Goal: Entertainment & Leisure: Consume media (video, audio)

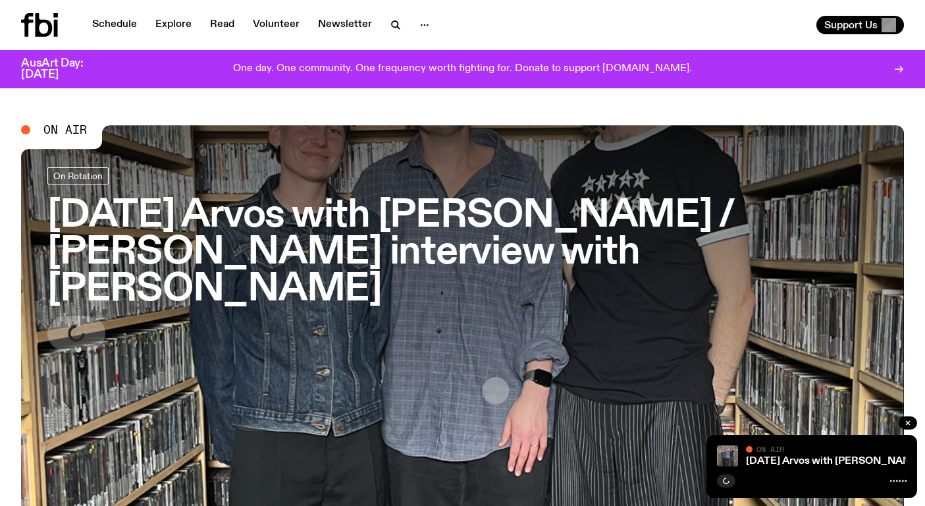
click at [369, 232] on h3 "[DATE] Arvos with [PERSON_NAME] / [PERSON_NAME] interview with [PERSON_NAME]" at bounding box center [462, 252] width 830 height 110
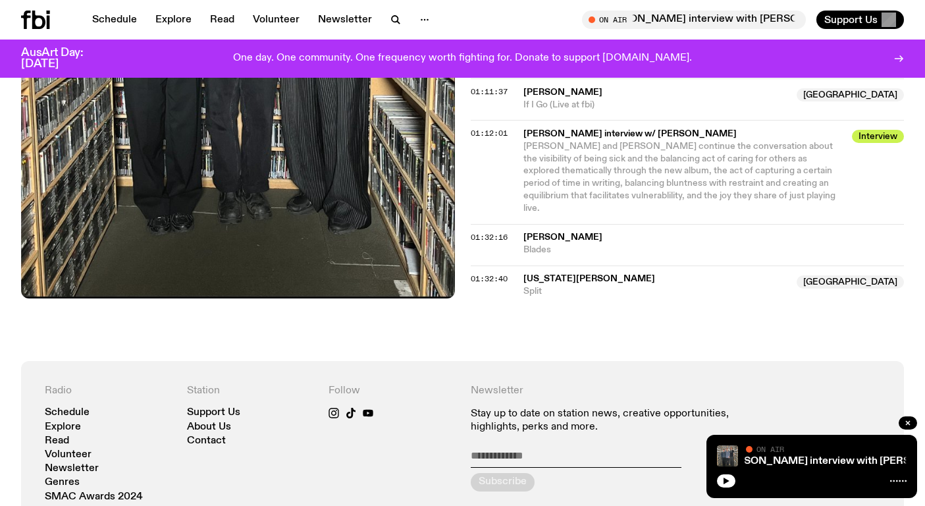
scroll to position [1334, 0]
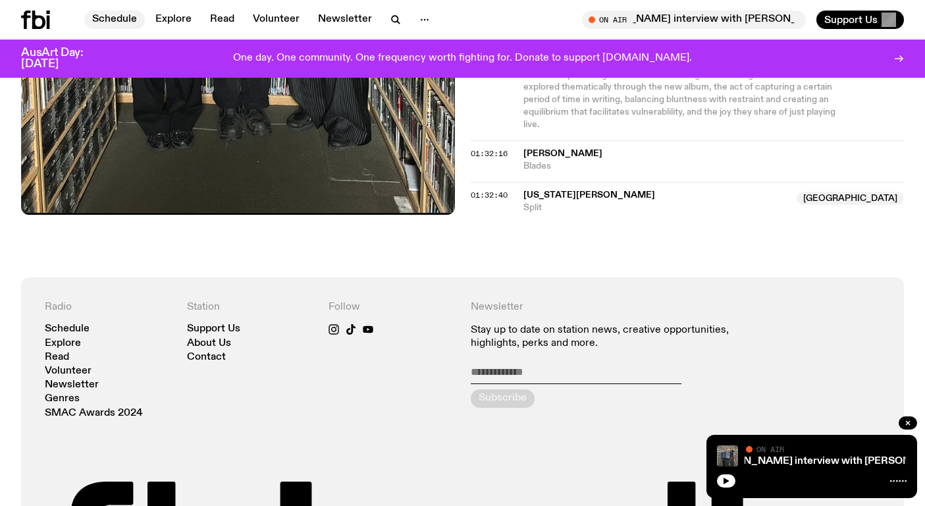
click at [115, 16] on link "Schedule" at bounding box center [114, 20] width 61 height 18
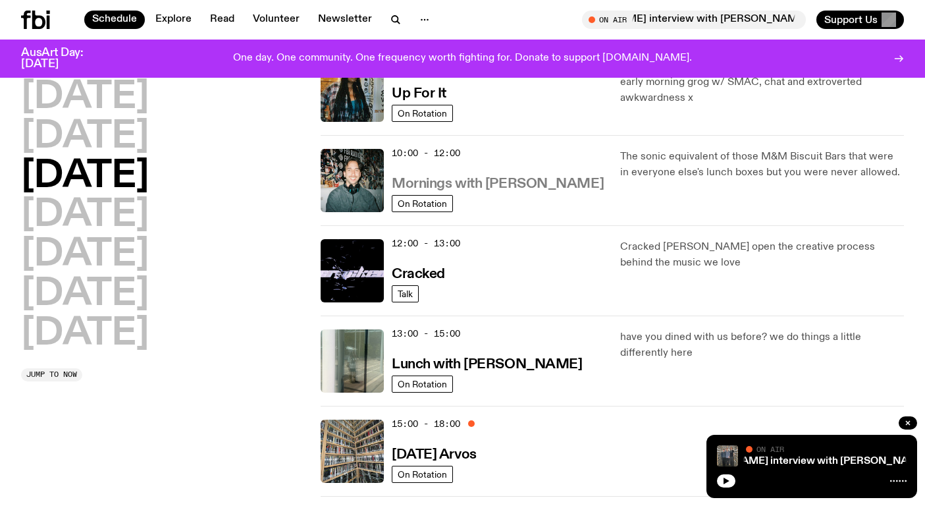
scroll to position [249, 0]
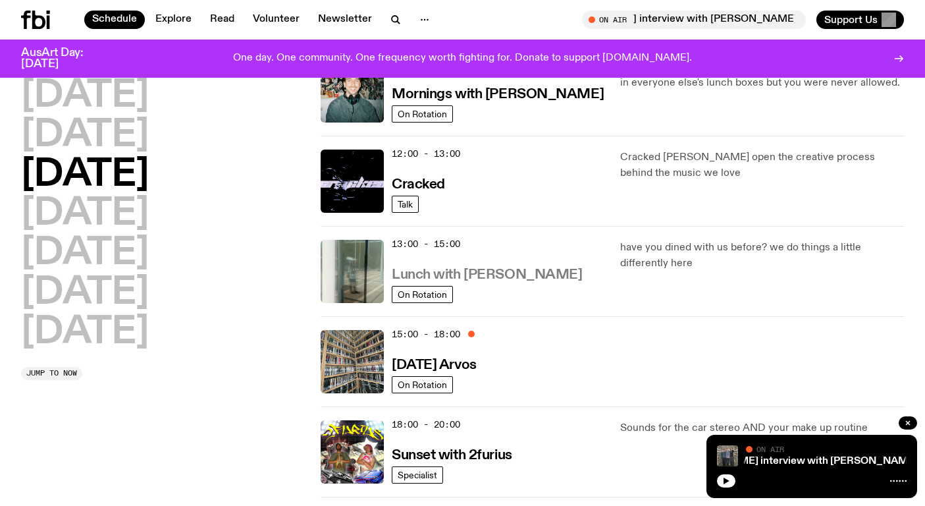
click at [481, 269] on h3 "Lunch with [PERSON_NAME]" at bounding box center [487, 275] width 190 height 14
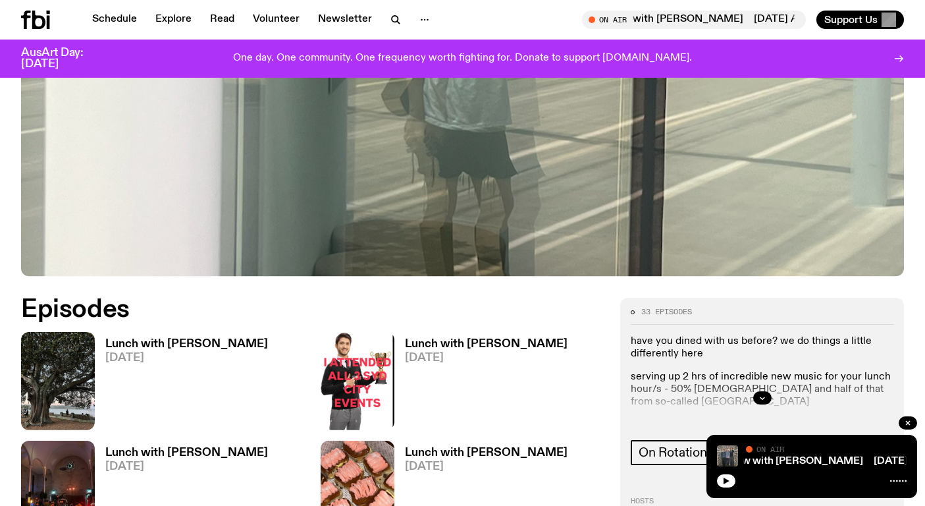
scroll to position [412, 0]
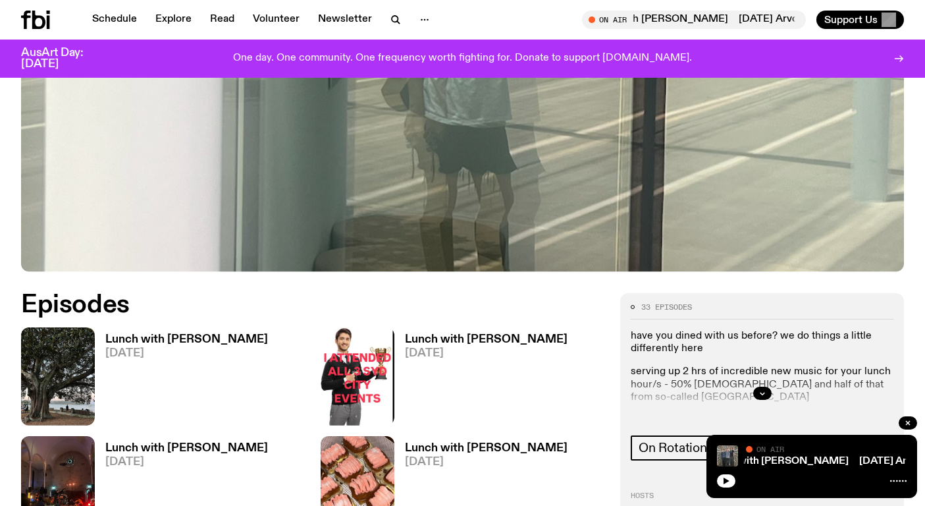
click at [237, 334] on h3 "Lunch with [PERSON_NAME]" at bounding box center [186, 339] width 163 height 11
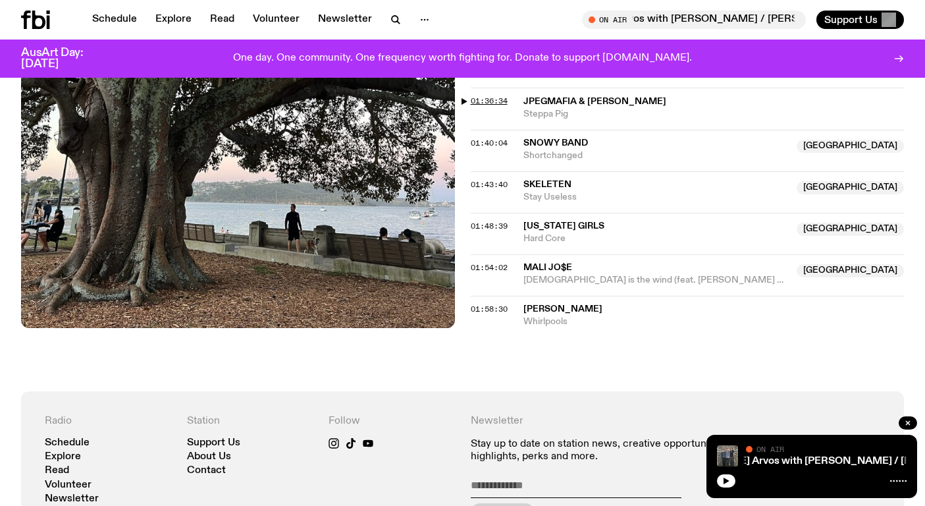
scroll to position [1450, 0]
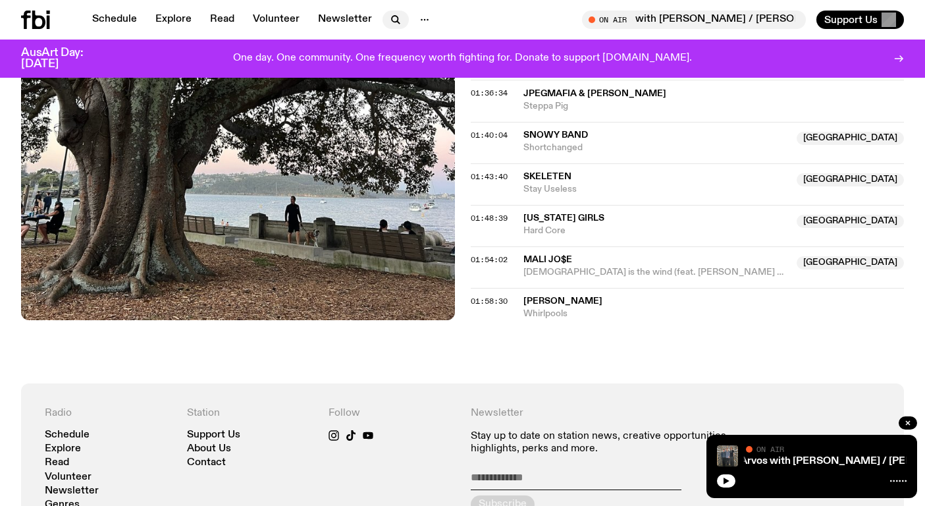
click at [392, 16] on icon "button" at bounding box center [395, 19] width 6 height 6
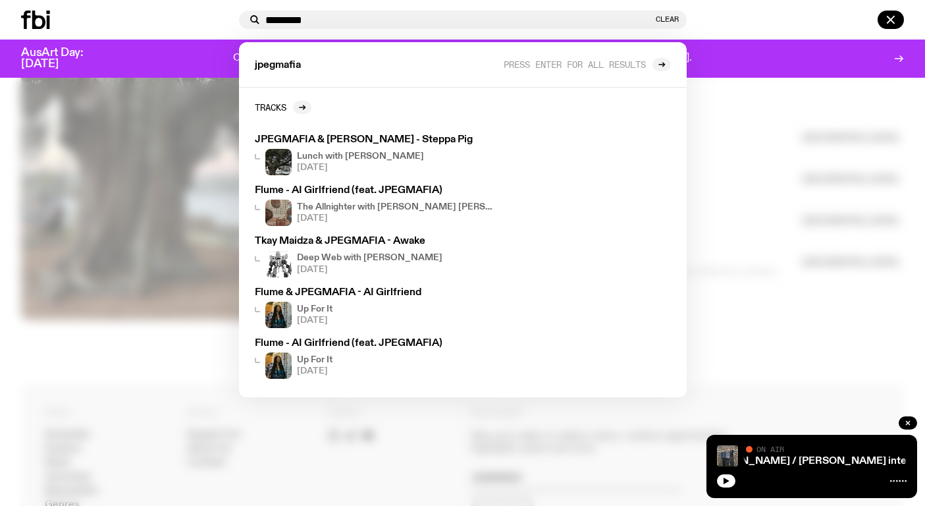
type input "*********"
click at [49, 18] on icon at bounding box center [48, 22] width 3 height 13
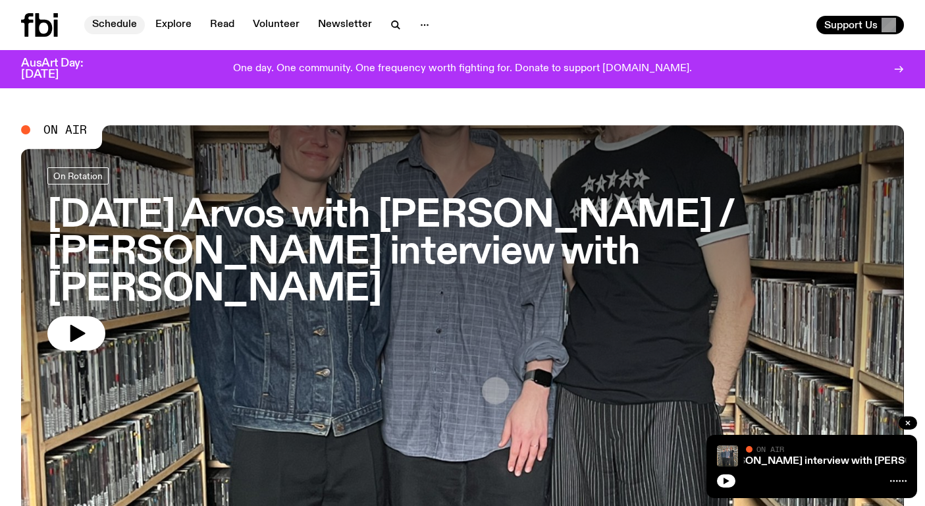
click at [124, 21] on link "Schedule" at bounding box center [114, 25] width 61 height 18
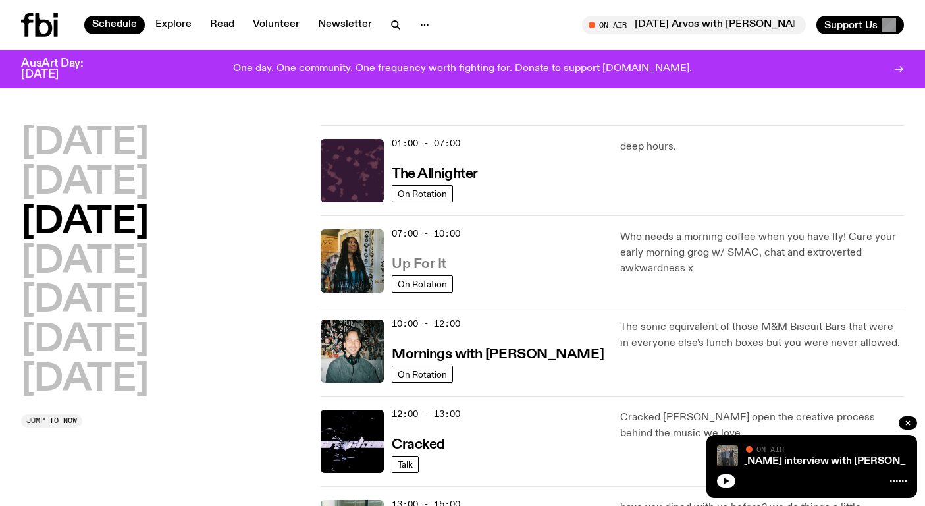
click at [432, 269] on h3 "Up For It" at bounding box center [419, 264] width 55 height 14
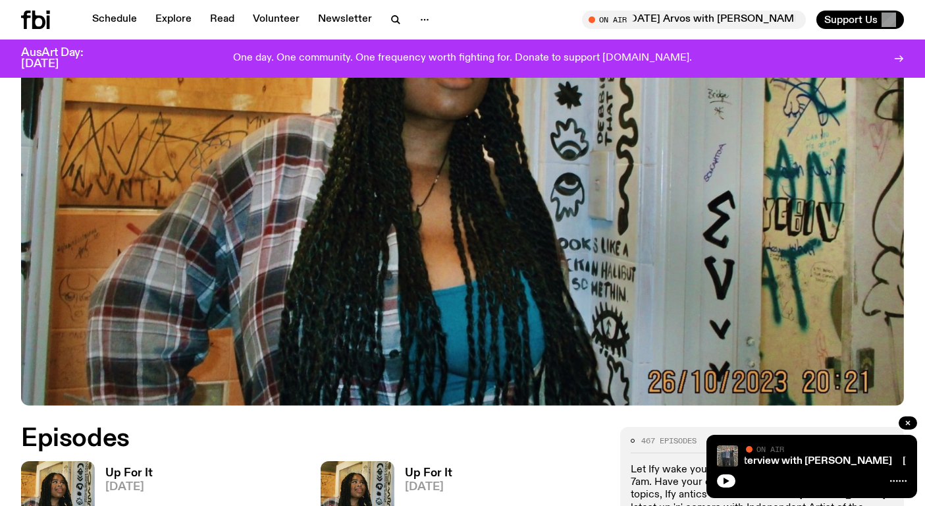
scroll to position [621, 0]
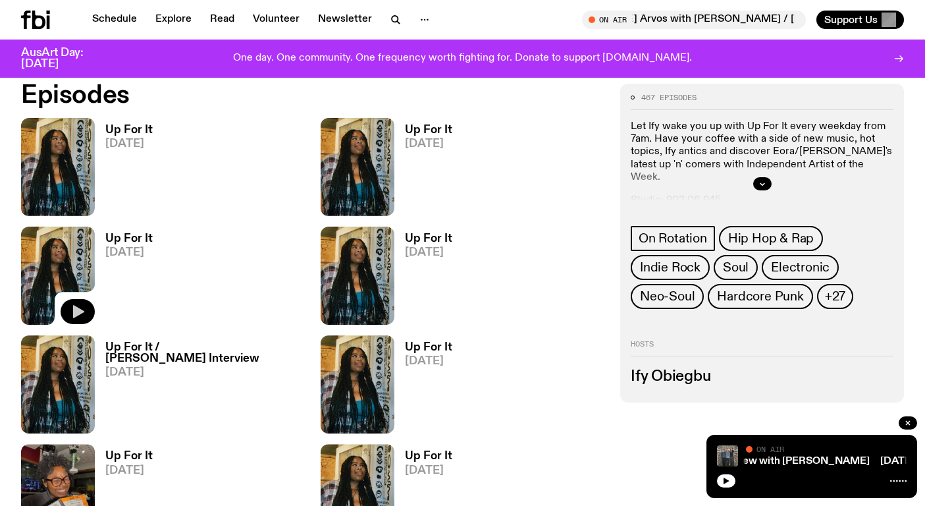
click at [78, 313] on icon "button" at bounding box center [78, 311] width 11 height 13
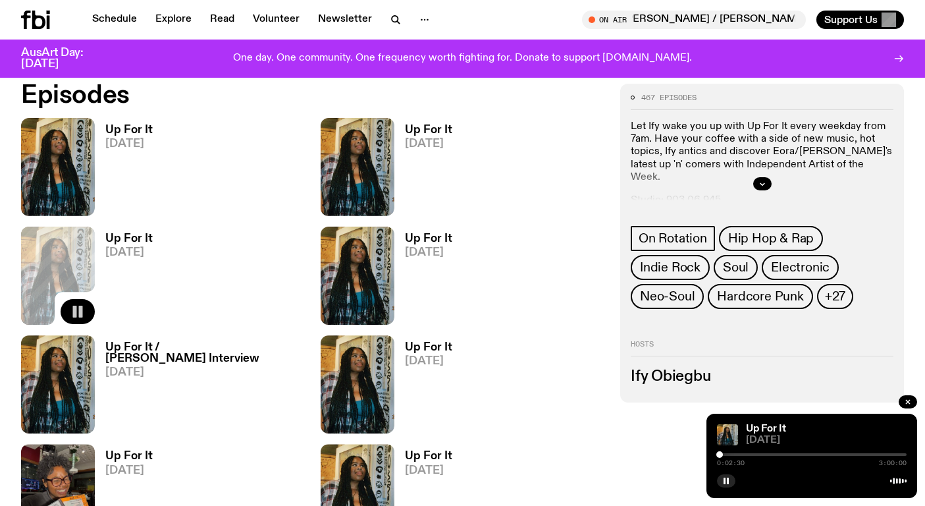
click at [719, 454] on div at bounding box center [719, 454] width 7 height 7
click at [721, 454] on div at bounding box center [721, 454] width 7 height 7
click at [722, 454] on div at bounding box center [722, 454] width 7 height 7
click at [723, 454] on div at bounding box center [723, 454] width 7 height 7
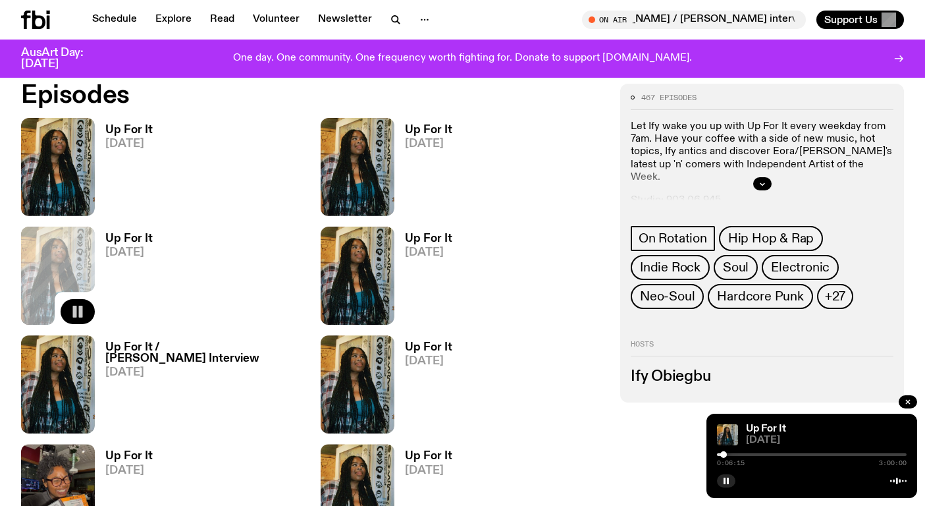
click at [727, 453] on div at bounding box center [812, 454] width 190 height 3
click at [729, 452] on div at bounding box center [728, 454] width 7 height 7
click at [731, 452] on div at bounding box center [731, 454] width 7 height 7
click at [733, 452] on div at bounding box center [732, 454] width 7 height 7
click at [733, 452] on div at bounding box center [733, 454] width 7 height 7
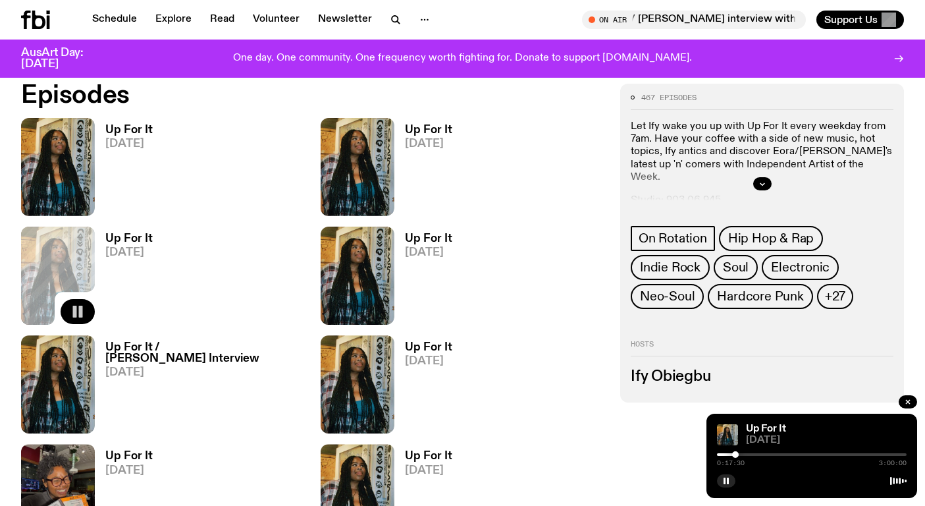
click at [735, 452] on div at bounding box center [735, 454] width 7 height 7
click at [734, 452] on div at bounding box center [734, 454] width 7 height 7
click at [735, 452] on div at bounding box center [734, 454] width 7 height 7
click at [735, 452] on div at bounding box center [735, 454] width 7 height 7
click at [736, 452] on div at bounding box center [736, 454] width 7 height 7
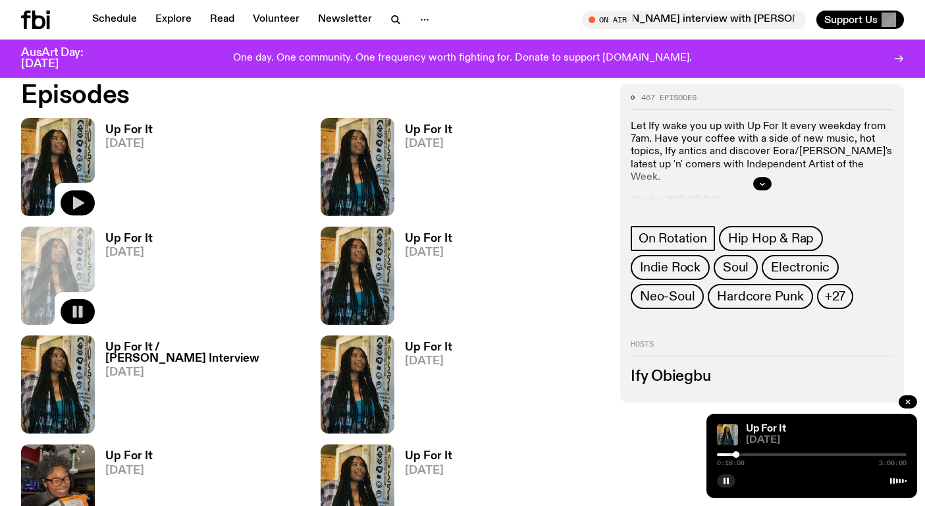
click at [86, 199] on button "button" at bounding box center [78, 202] width 34 height 25
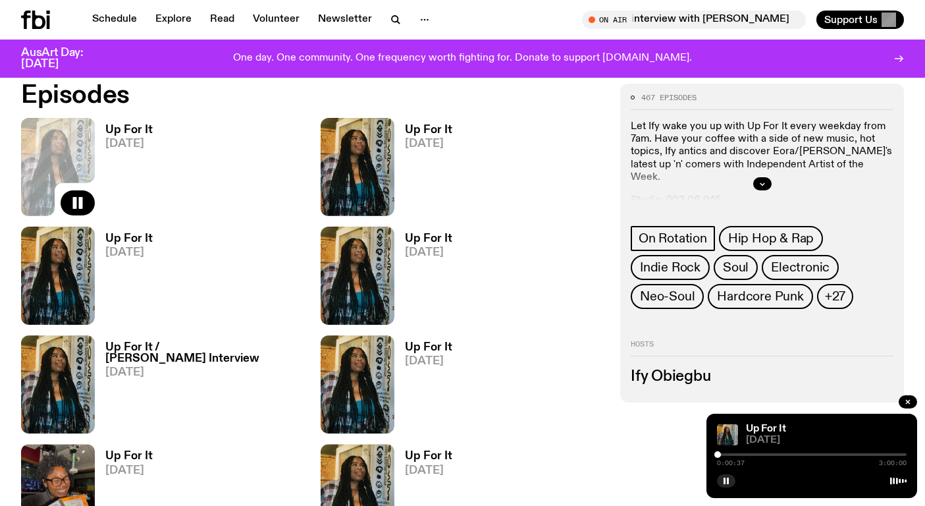
click at [718, 453] on div at bounding box center [717, 454] width 7 height 7
click at [718, 453] on div at bounding box center [718, 454] width 7 height 7
click at [719, 453] on div at bounding box center [719, 454] width 7 height 7
click at [720, 452] on div at bounding box center [720, 454] width 7 height 7
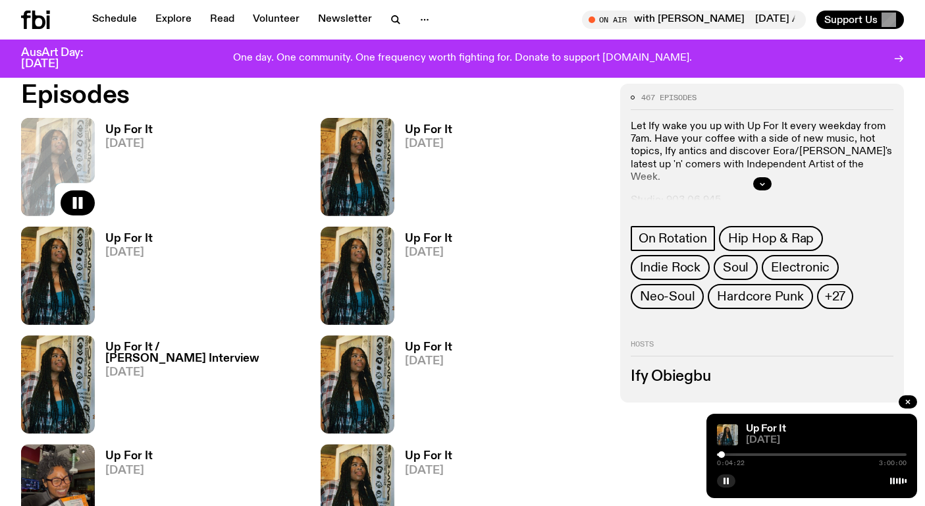
click at [721, 452] on div at bounding box center [721, 454] width 7 height 7
click at [722, 452] on div at bounding box center [722, 454] width 7 height 7
click at [723, 452] on div at bounding box center [723, 454] width 7 height 7
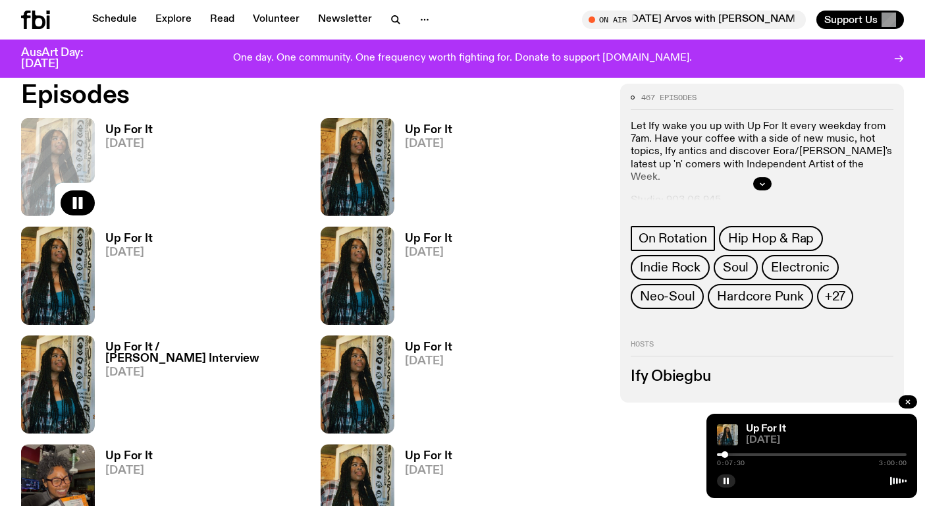
click at [725, 452] on div at bounding box center [724, 454] width 7 height 7
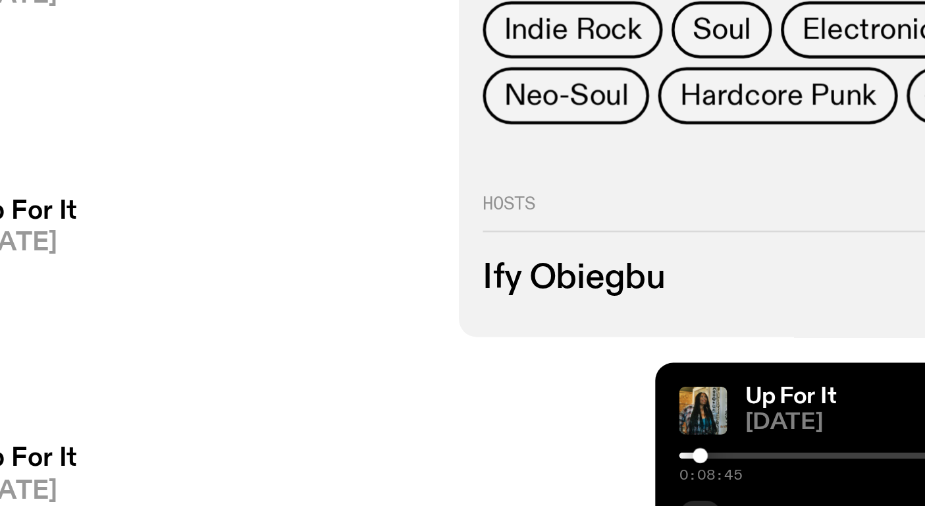
click at [726, 454] on div at bounding box center [726, 454] width 7 height 7
click at [727, 454] on div at bounding box center [727, 454] width 7 height 7
click at [728, 454] on div at bounding box center [728, 454] width 7 height 7
click at [729, 454] on div at bounding box center [728, 454] width 7 height 7
click at [730, 454] on div at bounding box center [730, 454] width 7 height 7
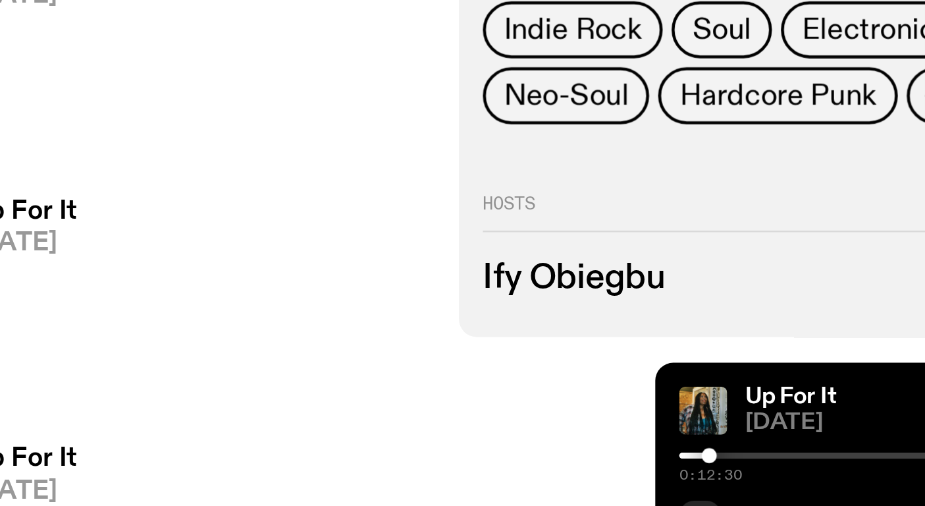
click at [731, 453] on div at bounding box center [730, 454] width 7 height 7
click at [731, 453] on div at bounding box center [731, 454] width 7 height 7
click at [733, 453] on div at bounding box center [731, 454] width 7 height 7
click at [733, 453] on div at bounding box center [732, 454] width 7 height 7
click at [735, 453] on div at bounding box center [734, 454] width 7 height 7
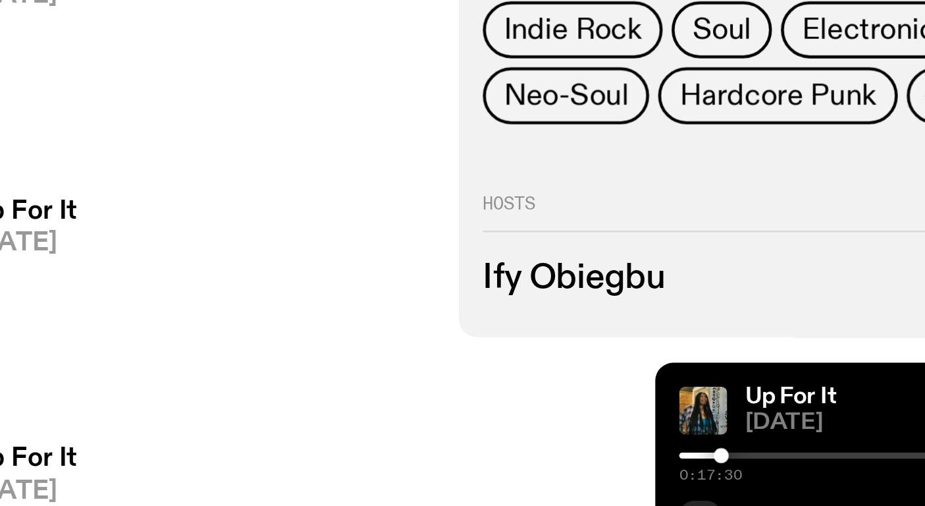
click at [735, 453] on div at bounding box center [735, 454] width 7 height 7
click at [736, 453] on div at bounding box center [735, 454] width 7 height 7
click at [737, 453] on div at bounding box center [736, 454] width 7 height 7
click at [737, 453] on div at bounding box center [737, 454] width 7 height 7
click at [739, 453] on div at bounding box center [738, 454] width 7 height 7
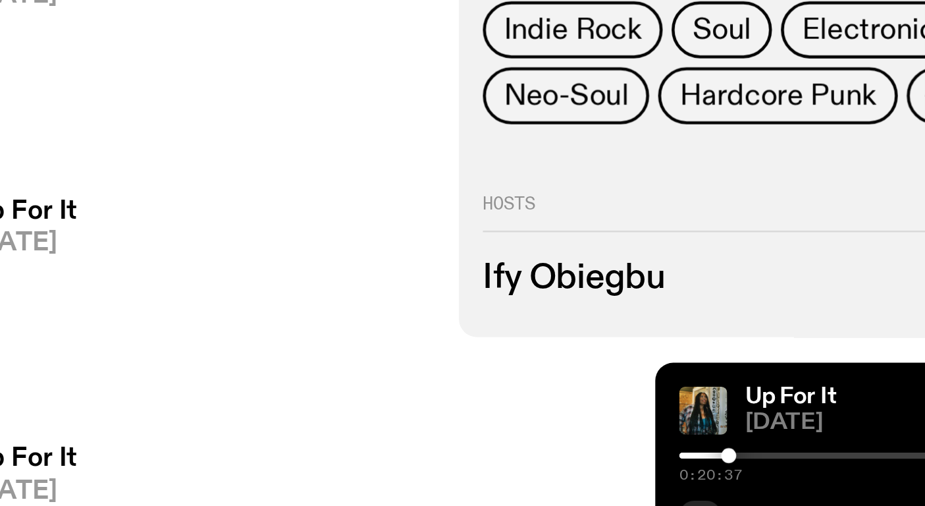
click at [739, 453] on div at bounding box center [738, 454] width 7 height 7
click at [739, 453] on div at bounding box center [739, 454] width 7 height 7
click at [740, 453] on div at bounding box center [740, 454] width 7 height 7
click at [742, 454] on div at bounding box center [742, 454] width 7 height 7
click at [741, 454] on div at bounding box center [740, 454] width 7 height 7
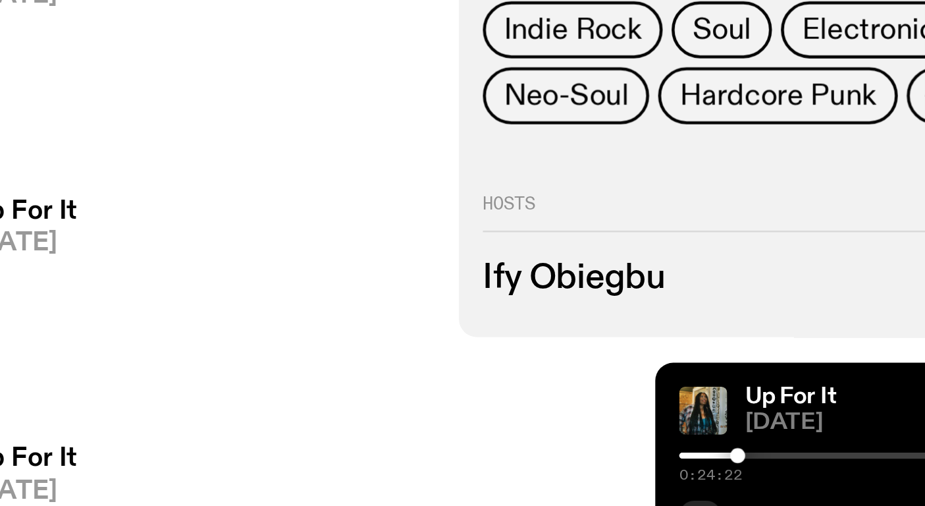
click at [743, 454] on div at bounding box center [742, 454] width 7 height 7
click at [747, 454] on div at bounding box center [812, 454] width 190 height 3
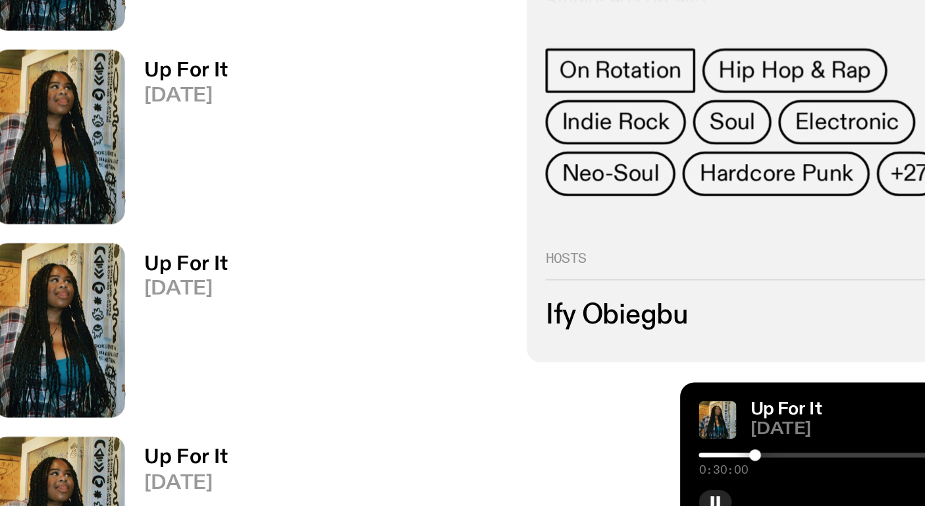
click at [748, 453] on div at bounding box center [748, 454] width 7 height 7
click at [749, 453] on div at bounding box center [749, 454] width 7 height 7
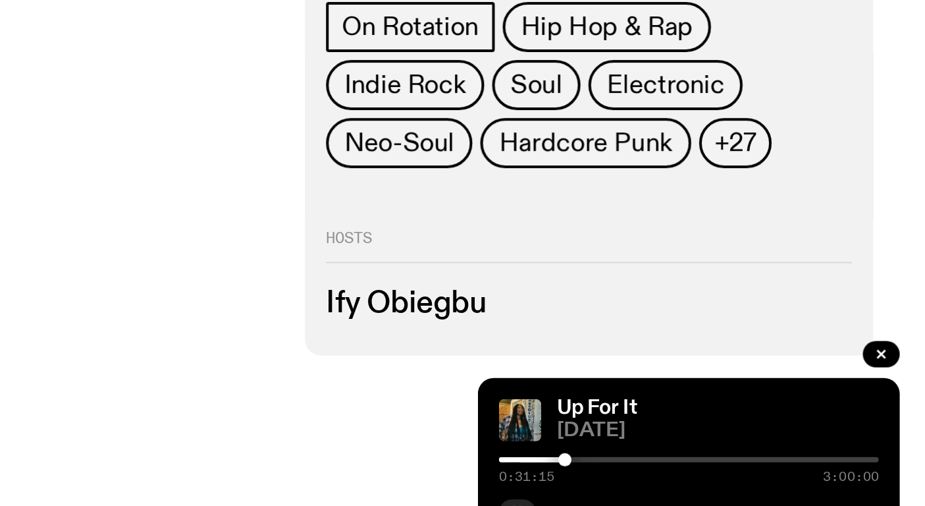
click at [750, 454] on div at bounding box center [749, 454] width 7 height 7
click at [751, 454] on div at bounding box center [751, 454] width 7 height 7
click at [752, 454] on div at bounding box center [751, 454] width 7 height 7
click at [753, 454] on div at bounding box center [753, 454] width 7 height 7
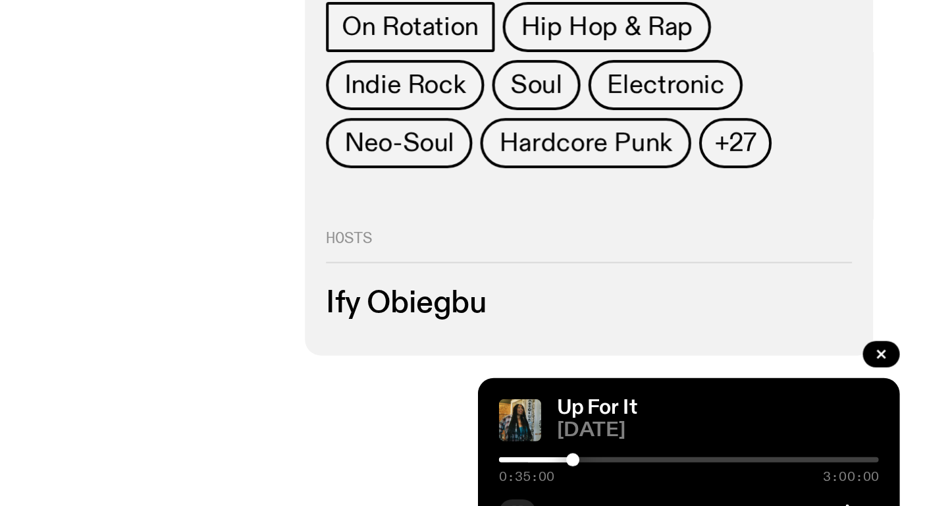
click at [754, 454] on div at bounding box center [753, 454] width 7 height 7
click at [755, 454] on div at bounding box center [755, 454] width 7 height 7
click at [886, 454] on div at bounding box center [812, 454] width 190 height 3
click at [898, 451] on div "2:40:38 3:00:00" at bounding box center [812, 458] width 190 height 16
click at [899, 453] on div at bounding box center [812, 454] width 190 height 3
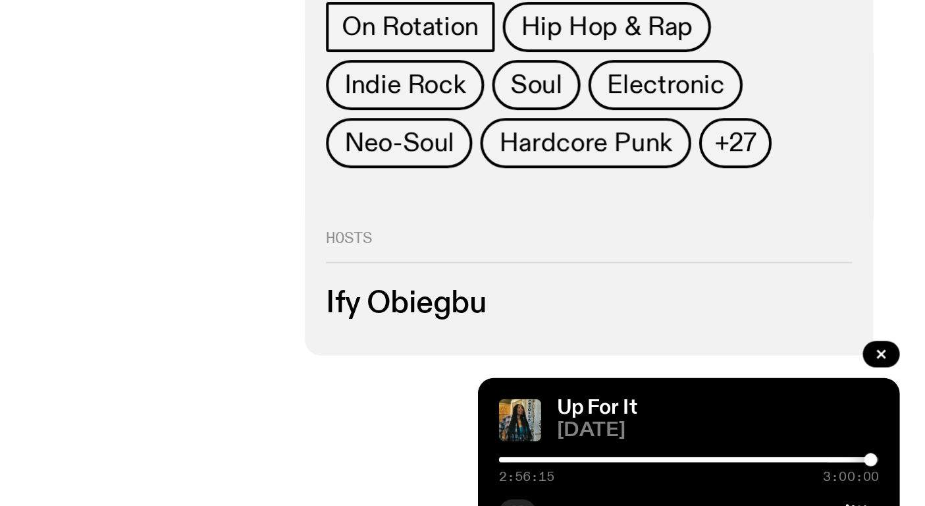
click at [902, 453] on div at bounding box center [902, 454] width 7 height 7
click at [903, 454] on div at bounding box center [903, 454] width 7 height 7
click at [904, 454] on div at bounding box center [904, 454] width 7 height 7
click at [906, 454] on div at bounding box center [906, 454] width 7 height 7
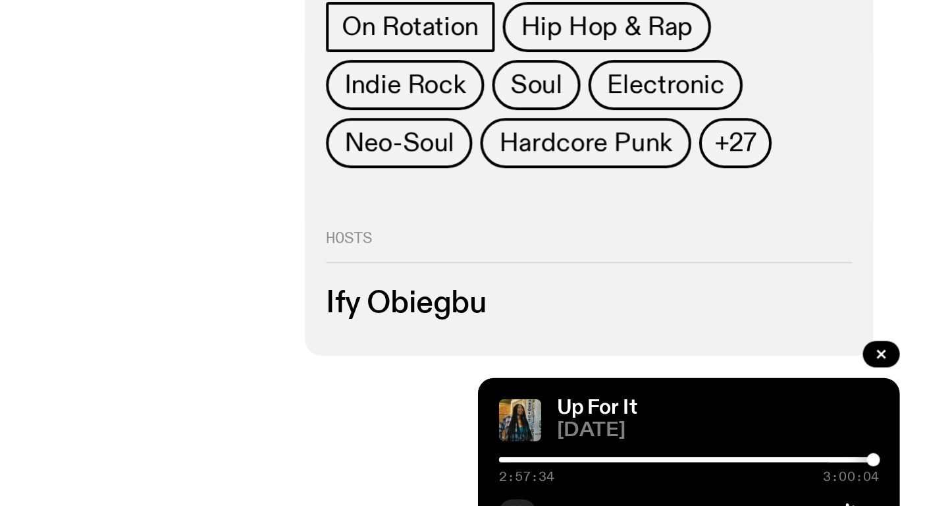
click at [904, 454] on div at bounding box center [904, 454] width 7 height 7
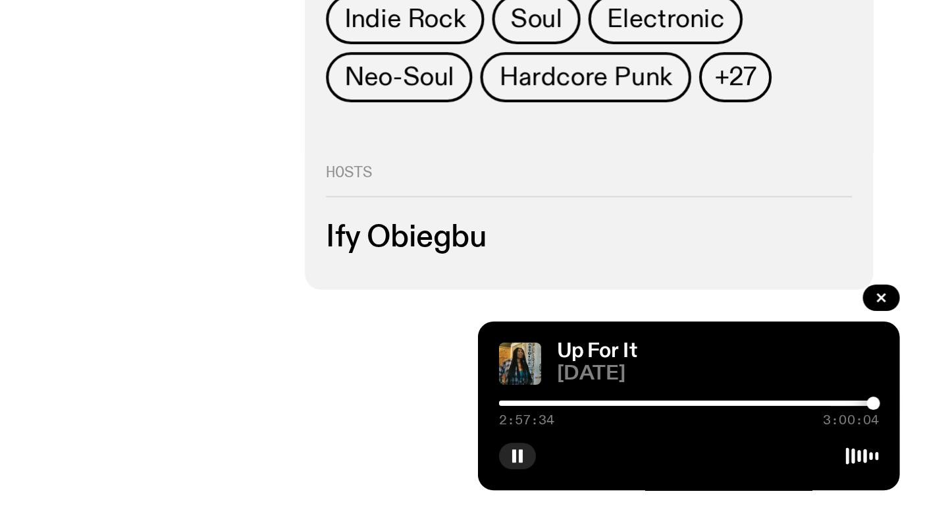
scroll to position [633, 0]
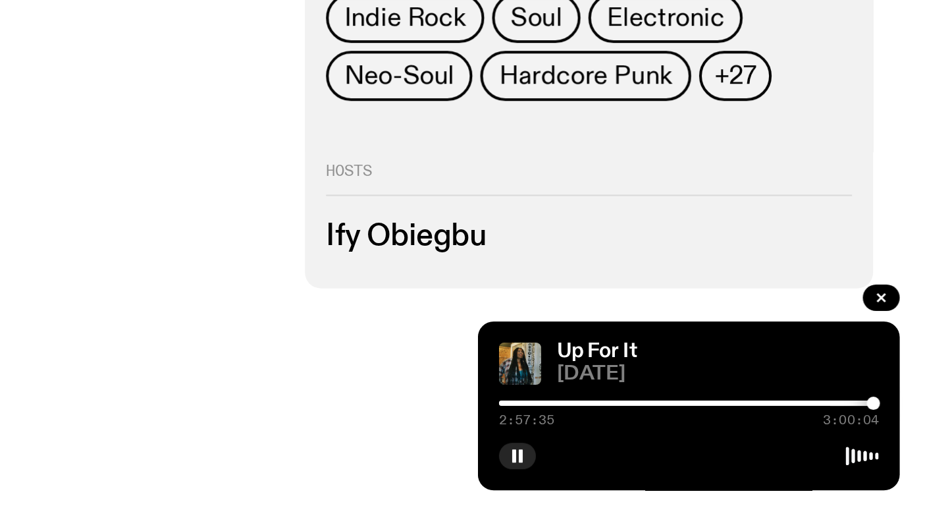
click at [897, 452] on div "2:57:35 3:00:04" at bounding box center [812, 458] width 190 height 16
click at [897, 453] on div at bounding box center [809, 454] width 190 height 3
click at [896, 453] on div at bounding box center [896, 454] width 7 height 7
click at [894, 454] on div at bounding box center [894, 454] width 7 height 7
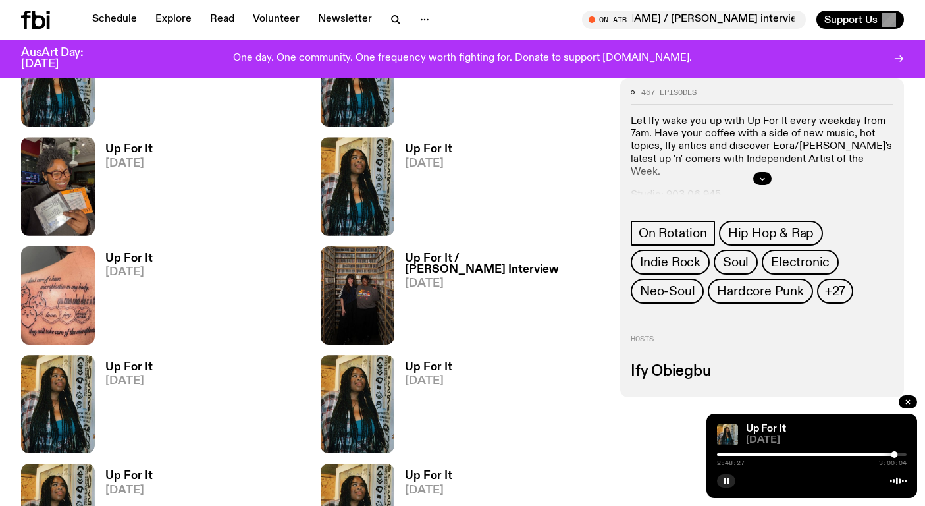
scroll to position [967, 0]
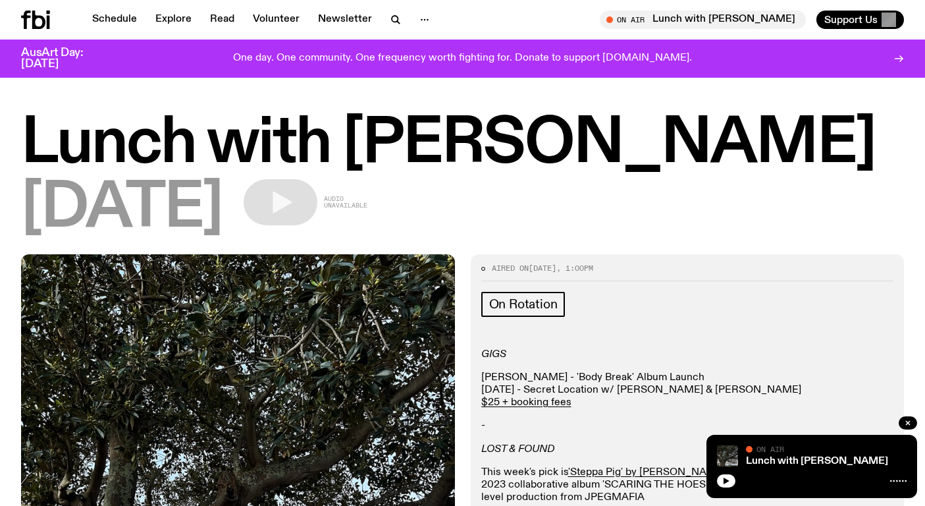
click at [30, 14] on icon at bounding box center [35, 20] width 29 height 18
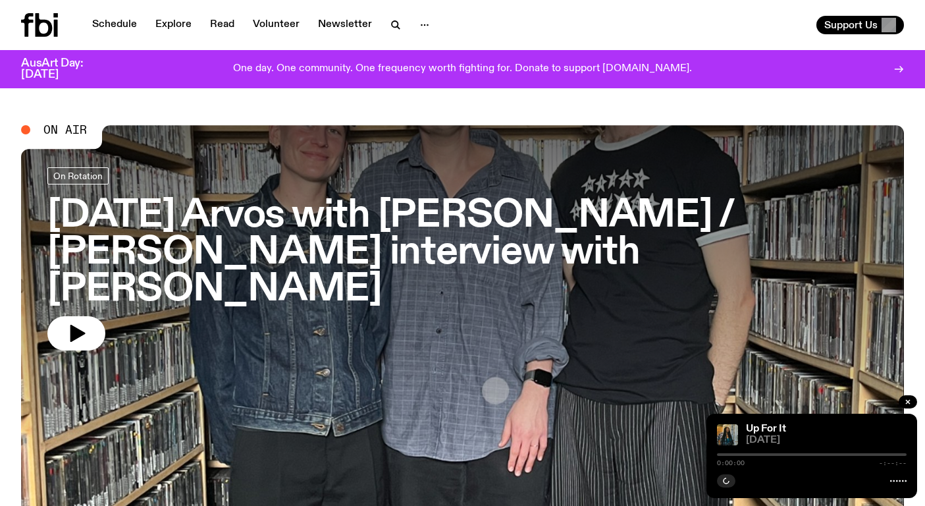
click at [361, 222] on h3 "[DATE] Arvos with [PERSON_NAME] / [PERSON_NAME] interview with [PERSON_NAME]" at bounding box center [462, 252] width 830 height 110
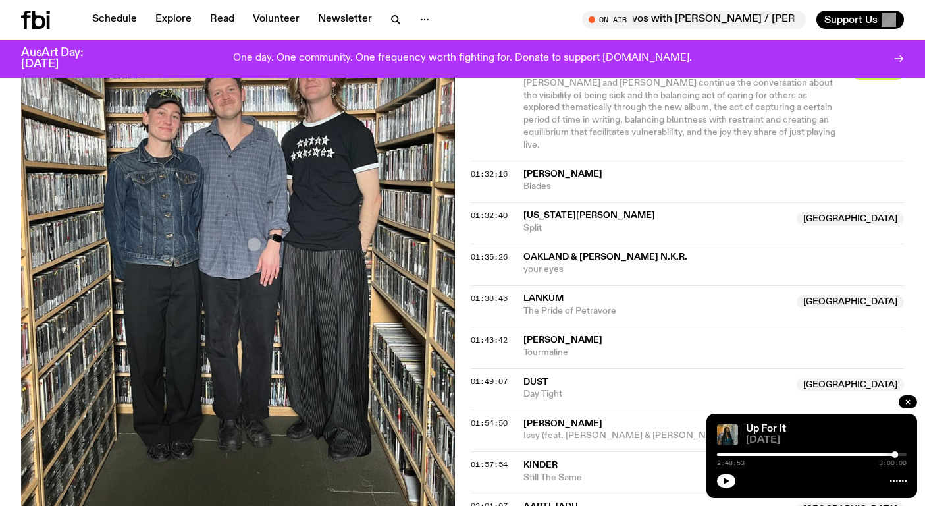
scroll to position [1276, 0]
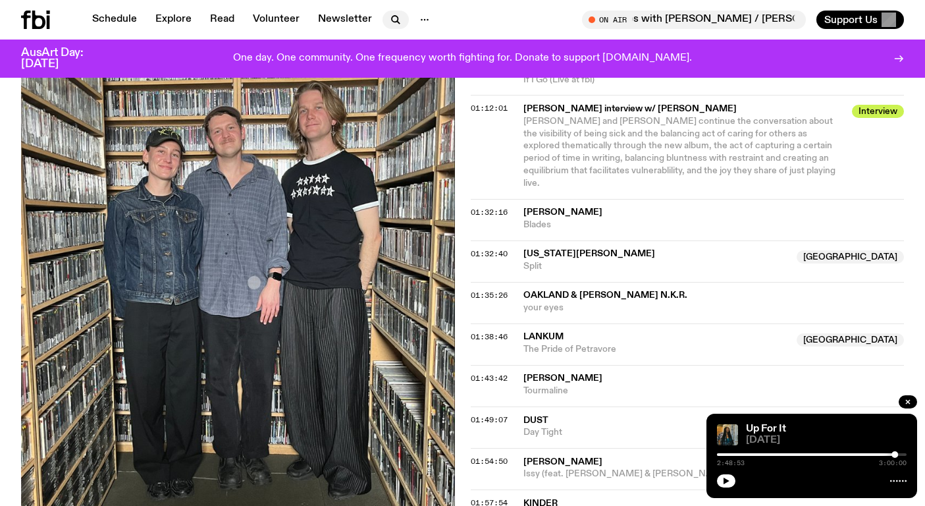
click at [400, 15] on button "button" at bounding box center [395, 20] width 26 height 18
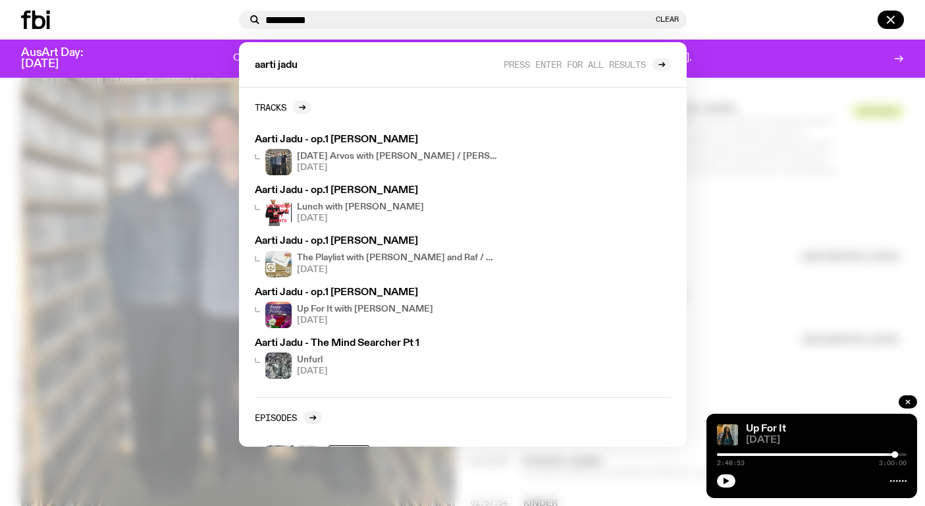
type input "**********"
click at [775, 170] on div at bounding box center [462, 253] width 925 height 506
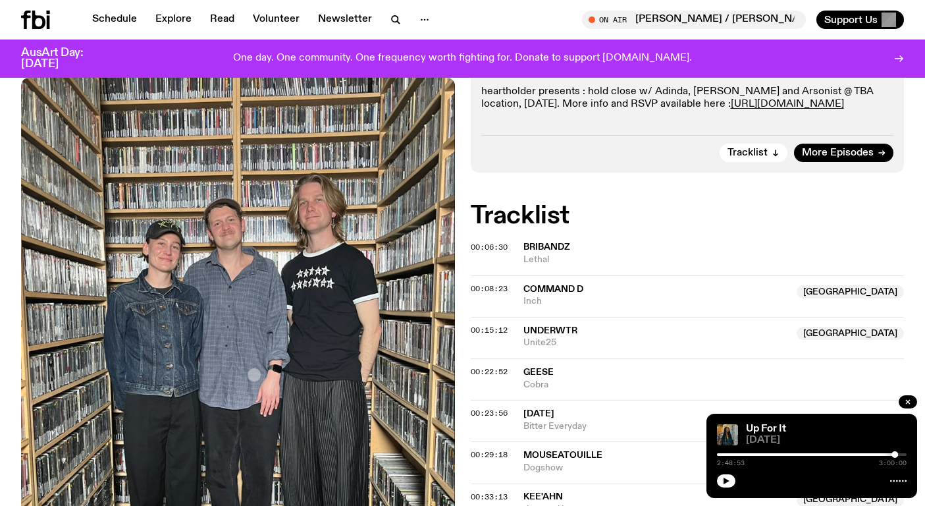
scroll to position [527, 0]
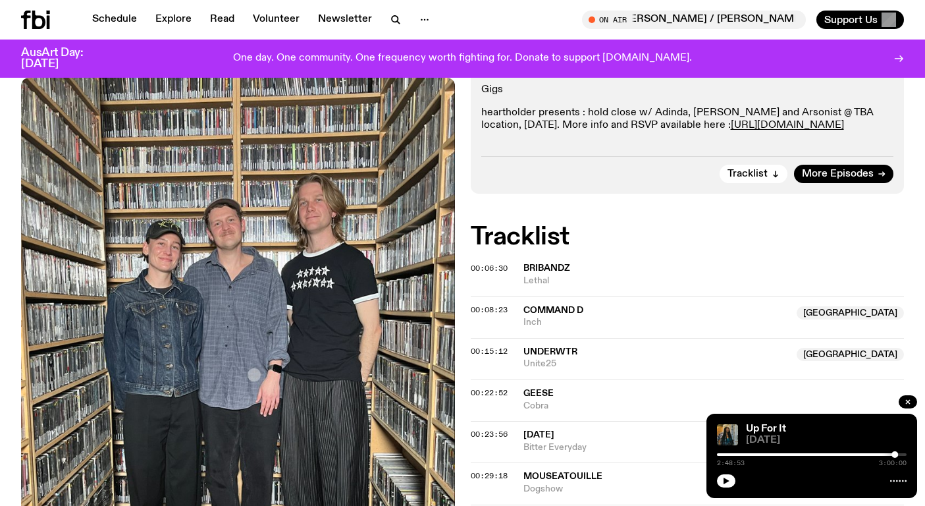
click at [49, 15] on icon at bounding box center [35, 20] width 29 height 18
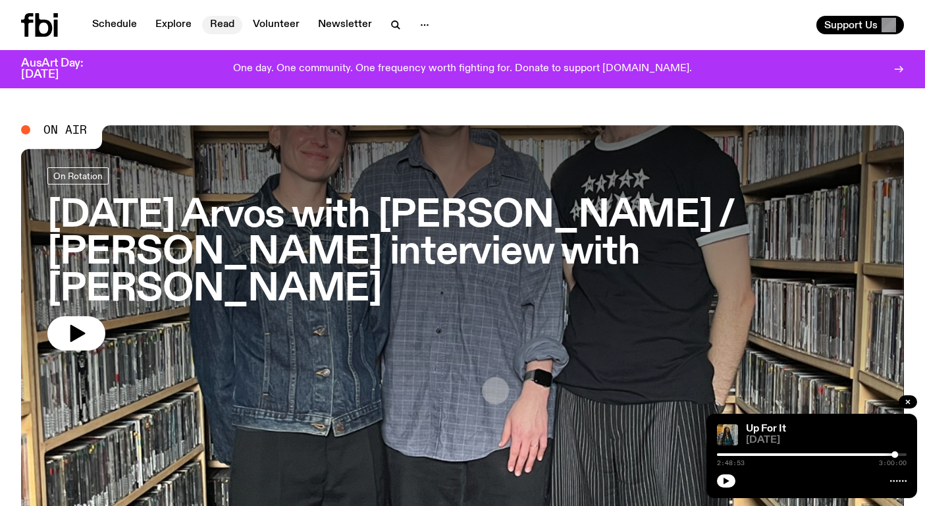
click at [224, 31] on link "Read" at bounding box center [222, 25] width 40 height 18
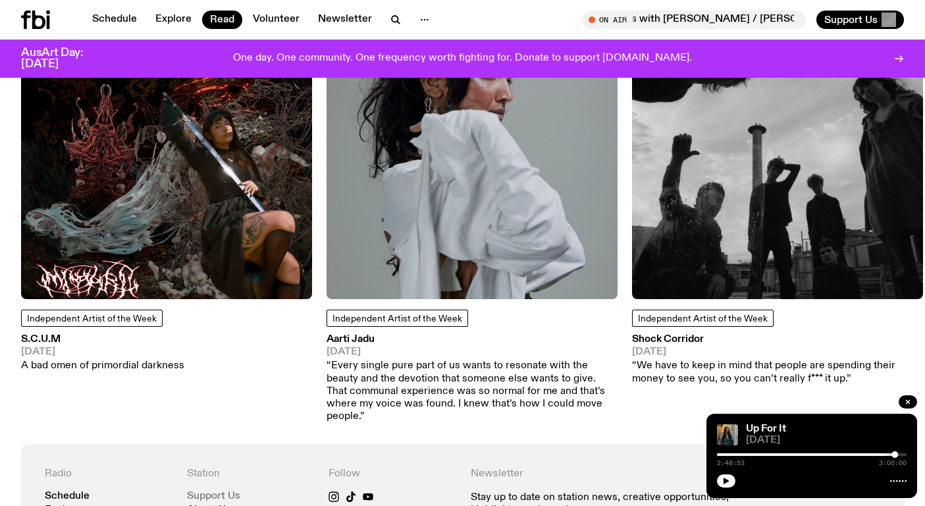
scroll to position [1199, 0]
